Goal: Task Accomplishment & Management: Use online tool/utility

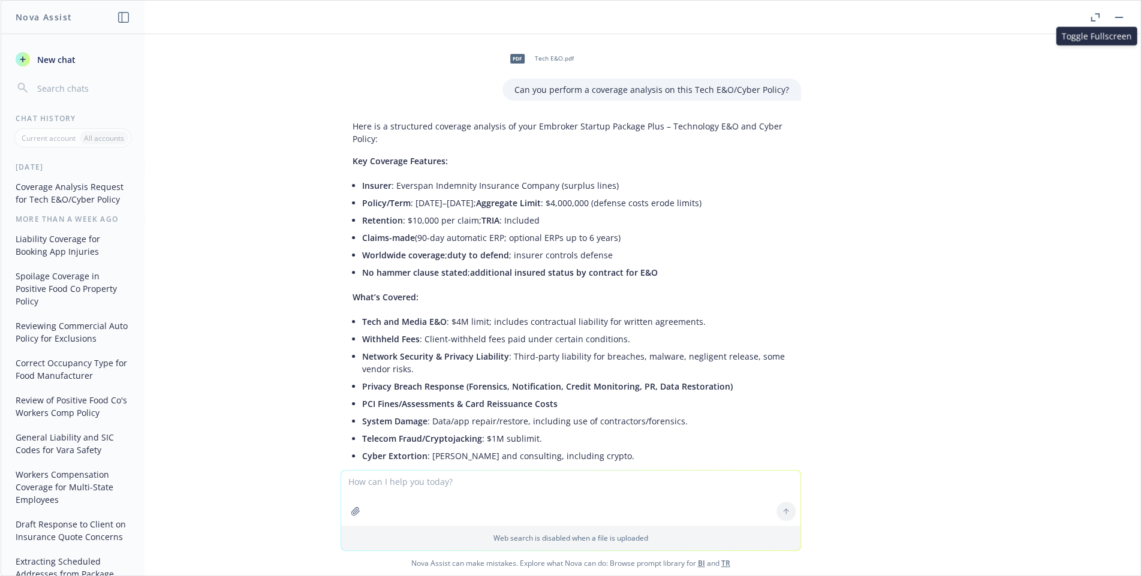
scroll to position [737, 0]
